Goal: Information Seeking & Learning: Learn about a topic

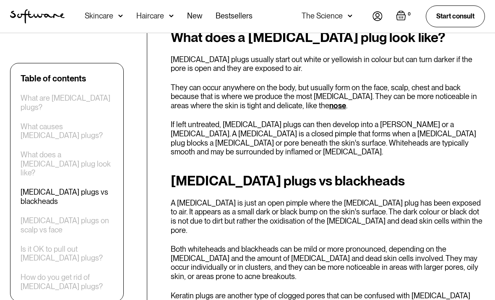
scroll to position [938, 0]
